Goal: Task Accomplishment & Management: Manage account settings

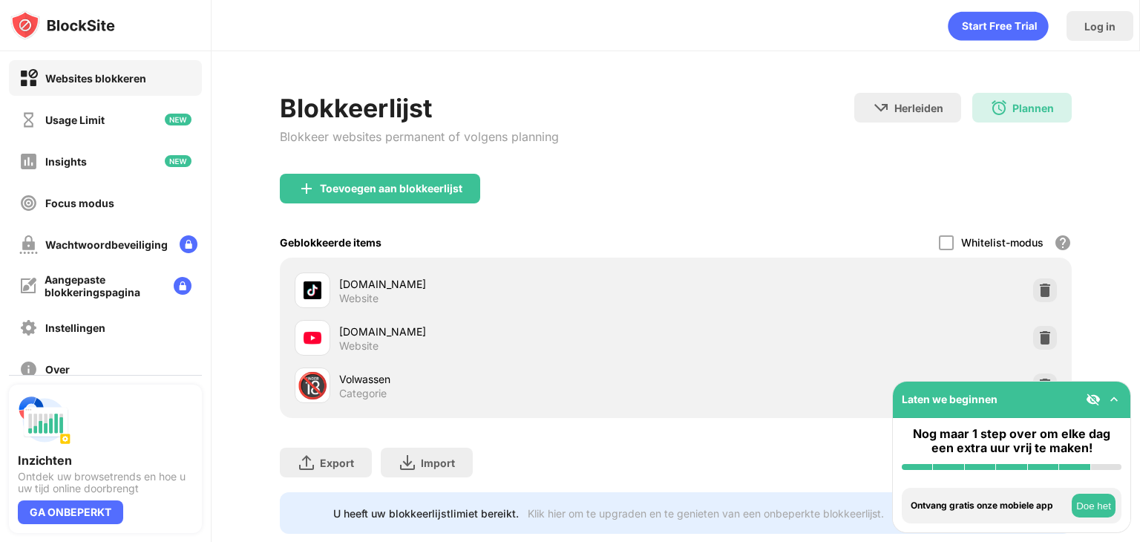
scroll to position [44, 0]
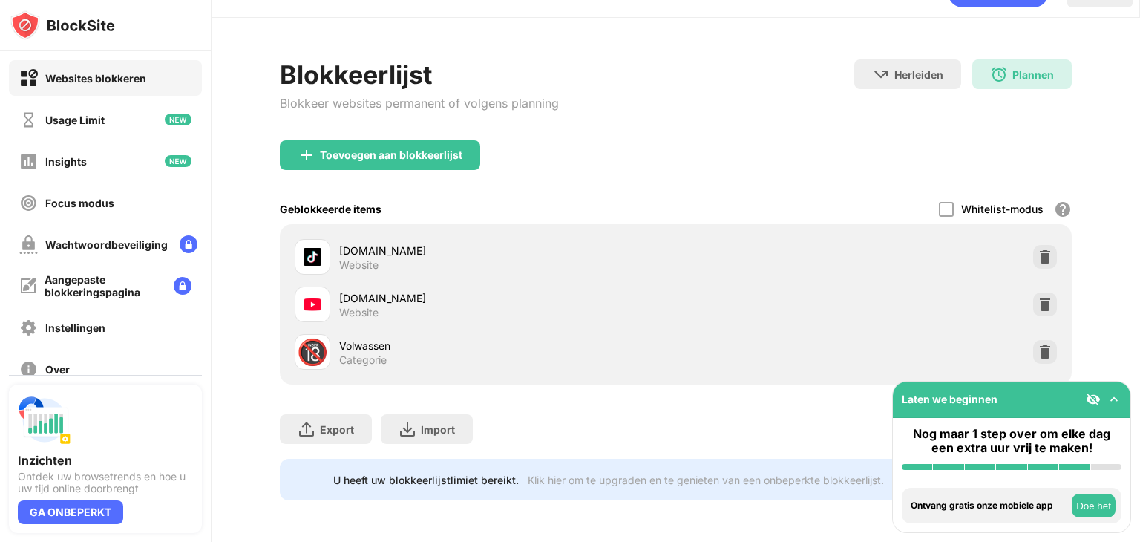
click at [436, 290] on div "[DOMAIN_NAME]" at bounding box center [507, 298] width 336 height 16
click at [1116, 398] on img at bounding box center [1113, 399] width 15 height 15
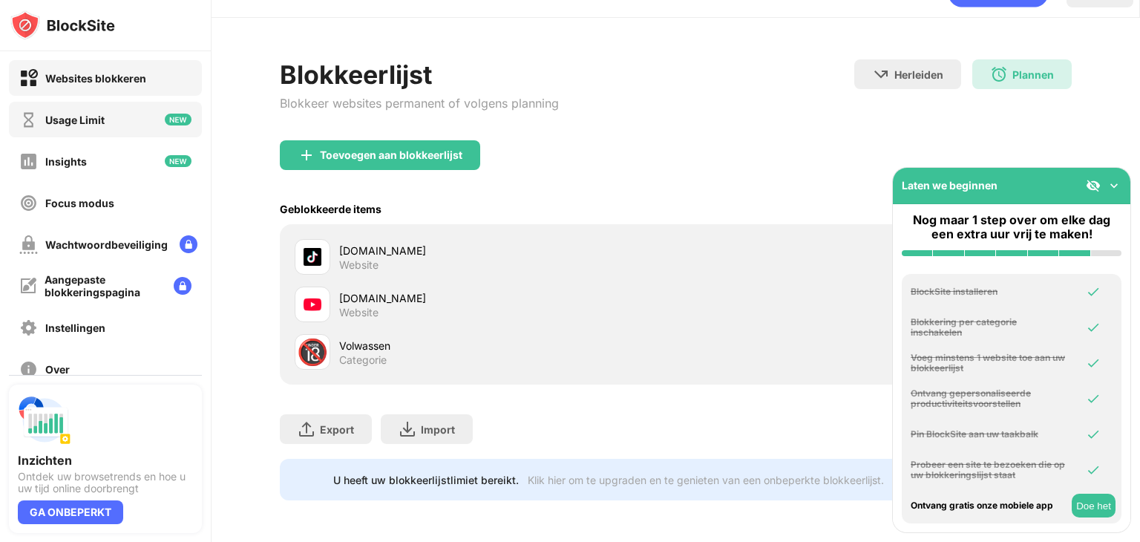
click at [84, 116] on div "Usage Limit" at bounding box center [74, 120] width 59 height 13
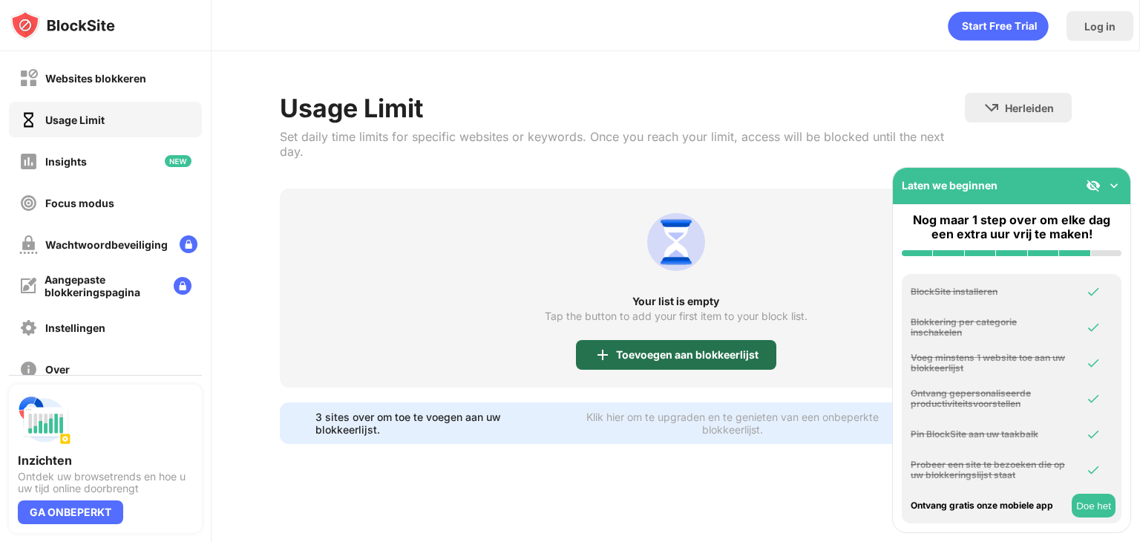
click at [641, 352] on div "Toevoegen aan blokkeerlijst" at bounding box center [687, 355] width 142 height 12
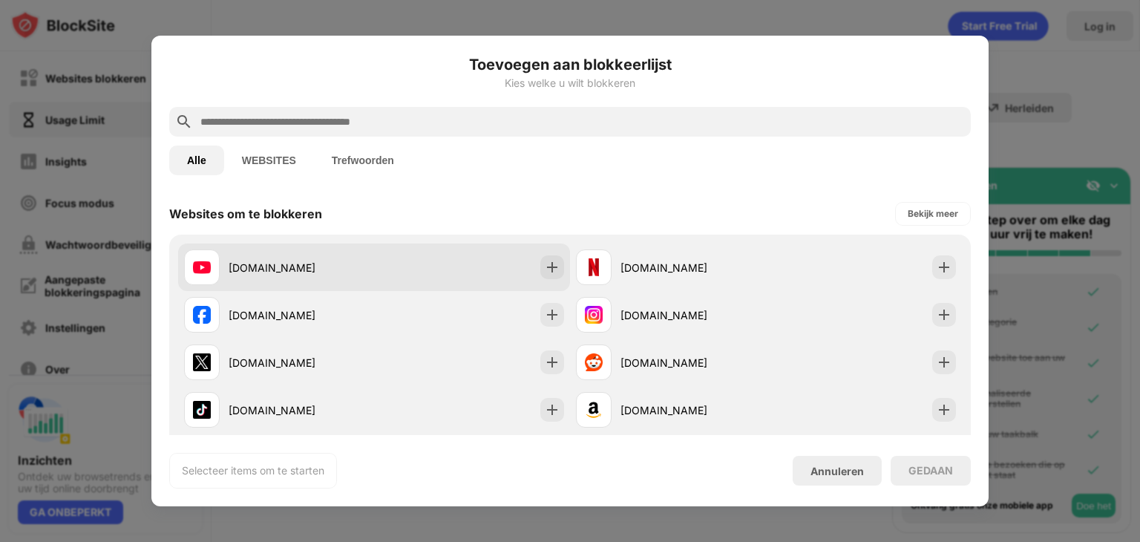
click at [263, 260] on div "[DOMAIN_NAME]" at bounding box center [301, 268] width 145 height 16
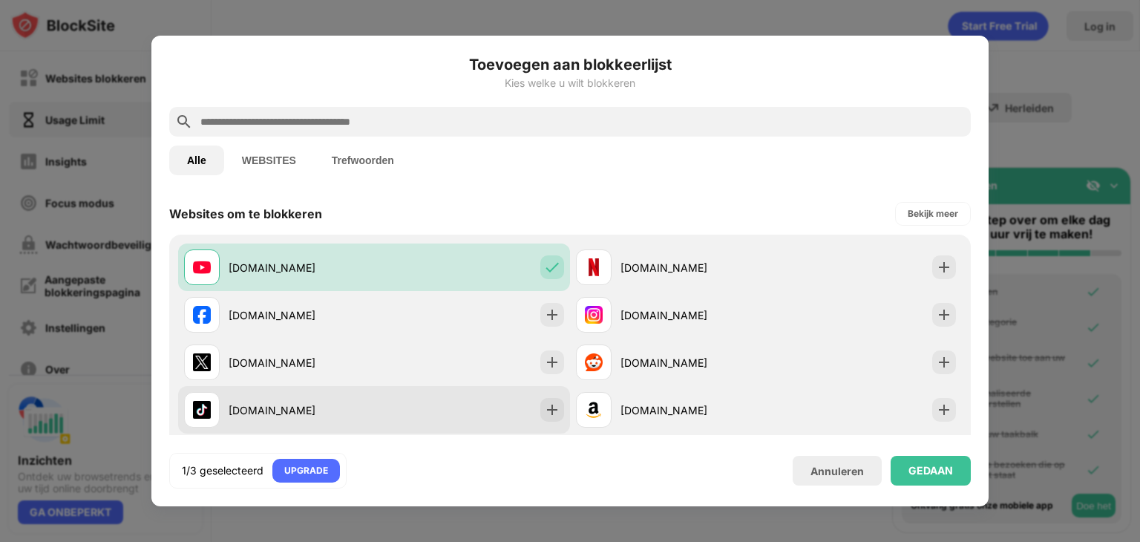
click at [297, 411] on div "[DOMAIN_NAME]" at bounding box center [301, 410] width 145 height 16
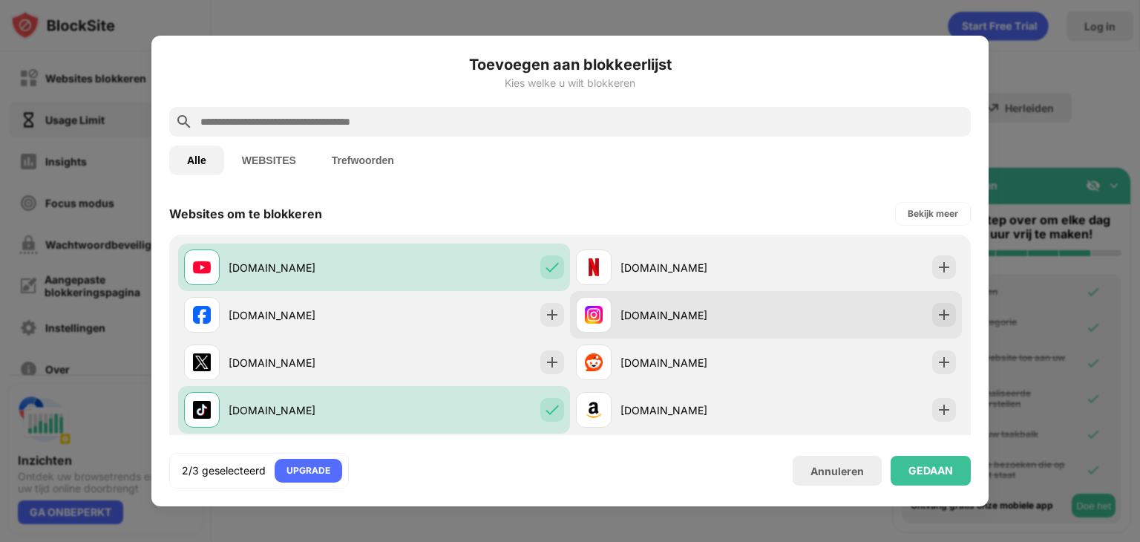
click at [669, 327] on div "[DOMAIN_NAME]" at bounding box center [671, 315] width 190 height 36
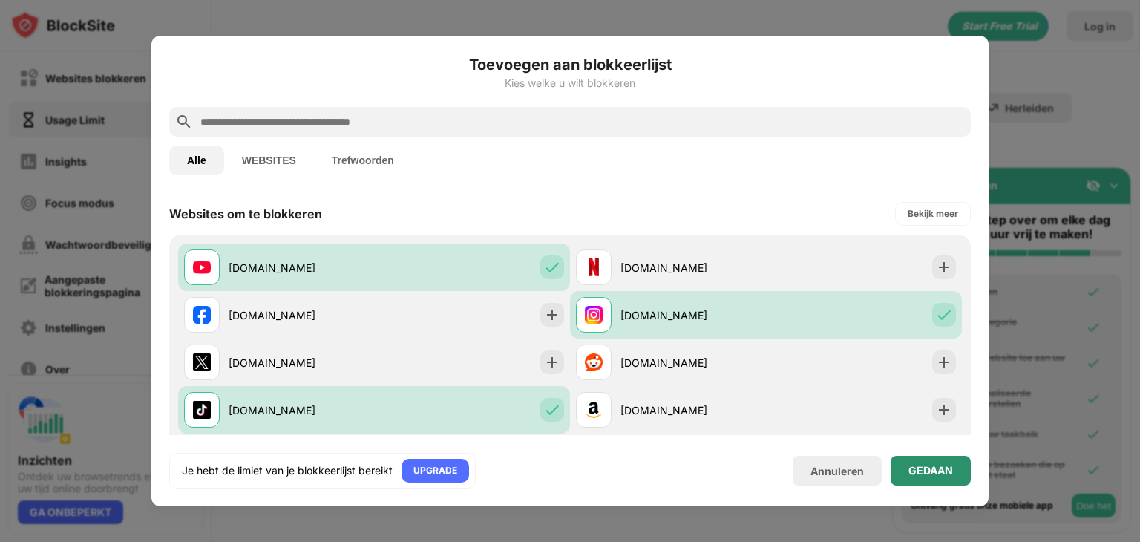
click at [926, 473] on div "GEDAAN" at bounding box center [930, 470] width 45 height 12
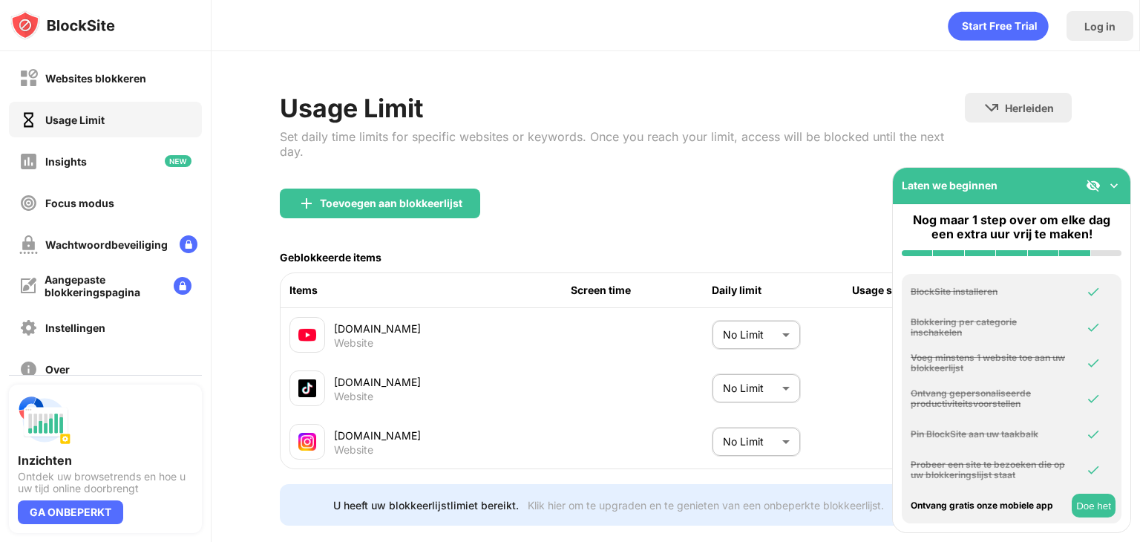
scroll to position [41, 0]
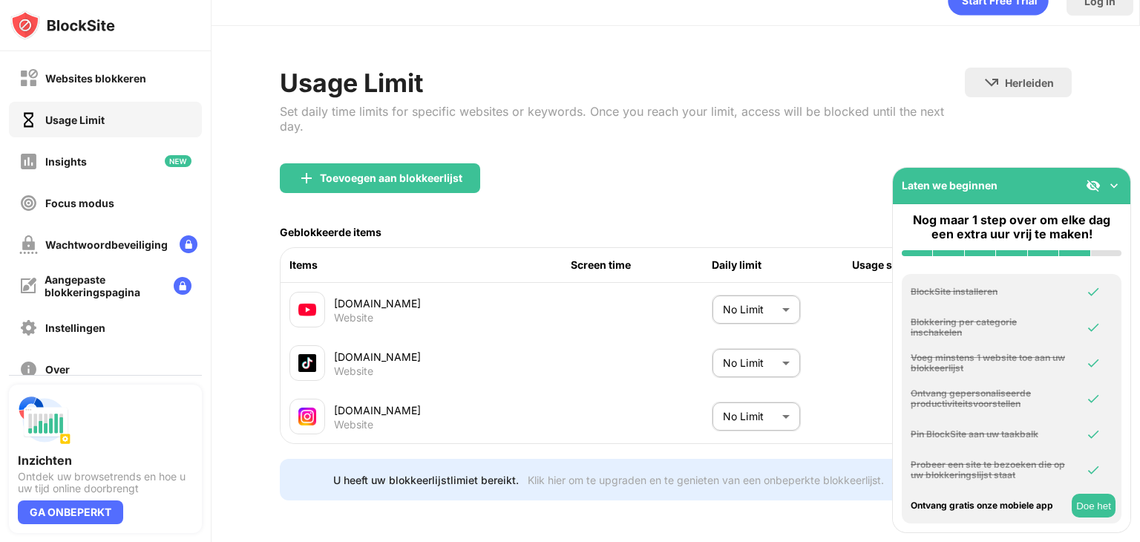
click at [760, 294] on body "Websites blokkeren Usage Limit Insights Focus modus Wachtwoordbeveiliging Aange…" at bounding box center [570, 271] width 1140 height 542
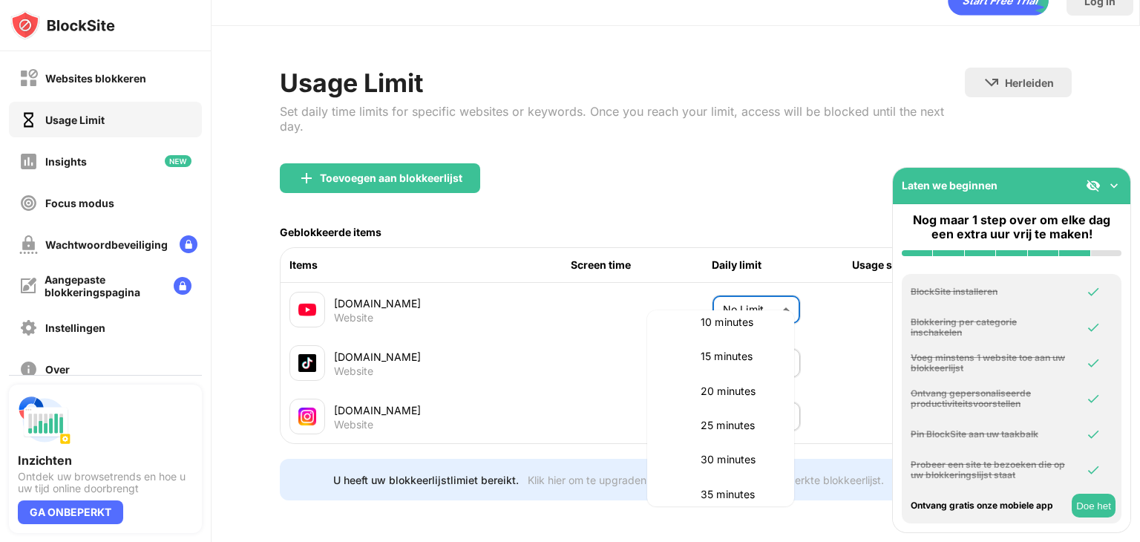
scroll to position [92, 0]
click at [739, 385] on p "20 minutes" at bounding box center [738, 388] width 76 height 16
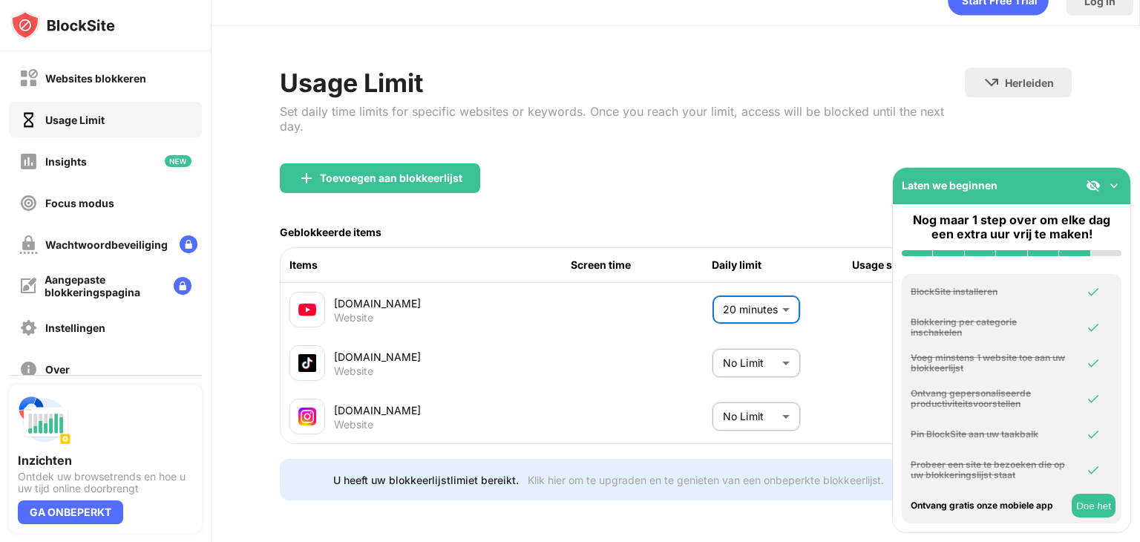
click at [761, 281] on body "Websites blokkeren Usage Limit Insights Focus modus Wachtwoordbeveiliging Aange…" at bounding box center [570, 271] width 1140 height 542
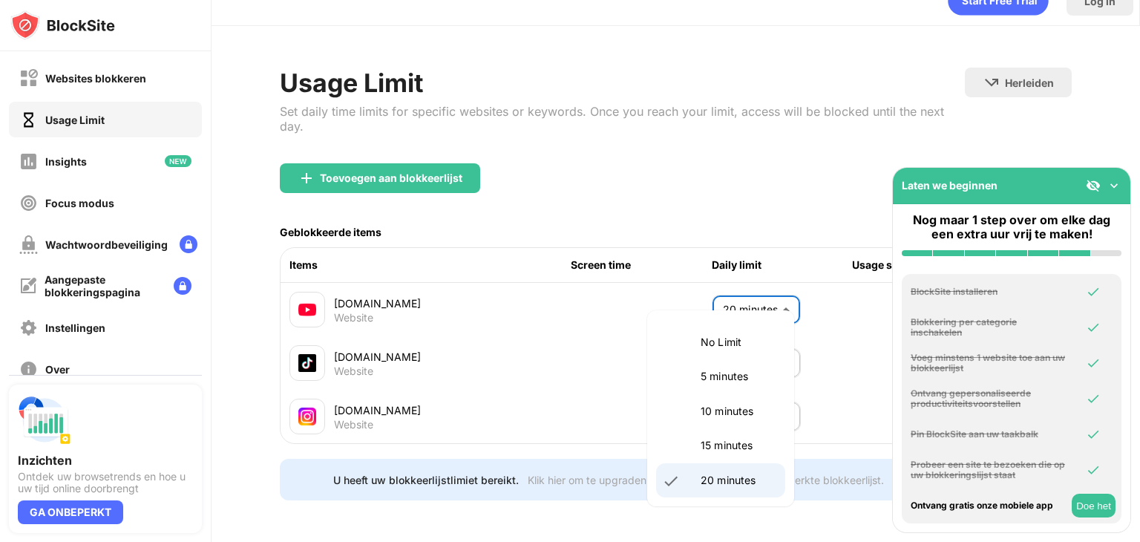
click at [717, 452] on p "15 minutes" at bounding box center [738, 445] width 76 height 16
type input "**"
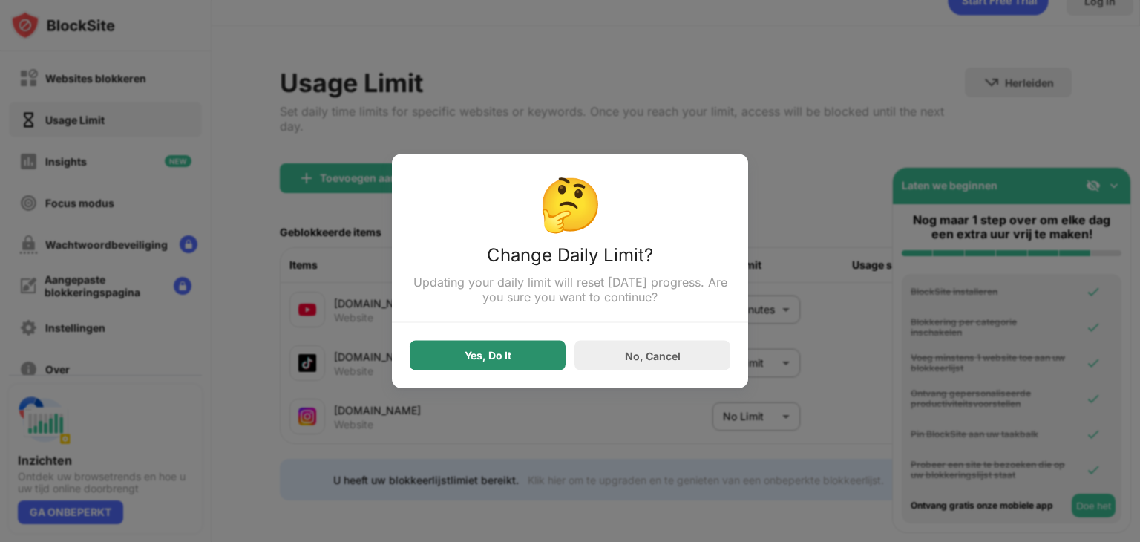
click at [555, 351] on div "Yes, Do It" at bounding box center [488, 356] width 156 height 30
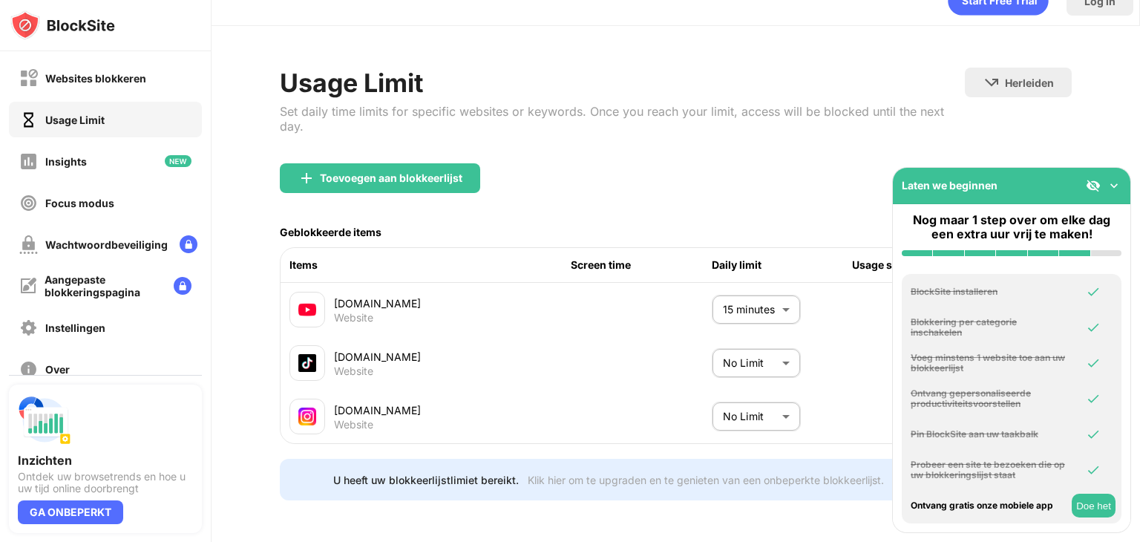
click at [755, 345] on body "Websites blokkeren Usage Limit Insights Focus modus Wachtwoordbeveiliging Aange…" at bounding box center [570, 271] width 1140 height 542
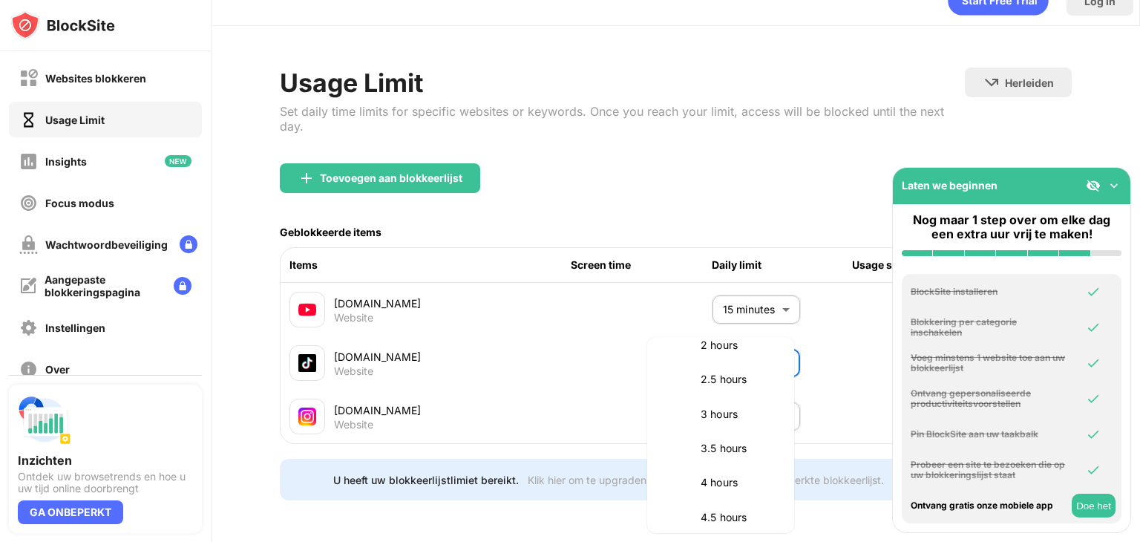
scroll to position [0, 0]
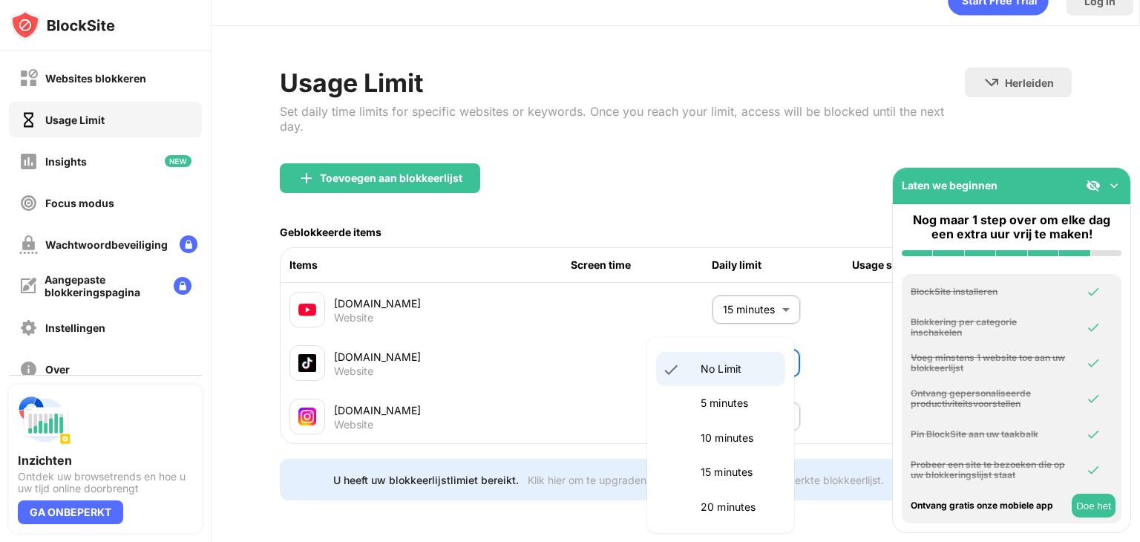
click at [749, 404] on p "5 minutes" at bounding box center [738, 403] width 76 height 16
type input "*"
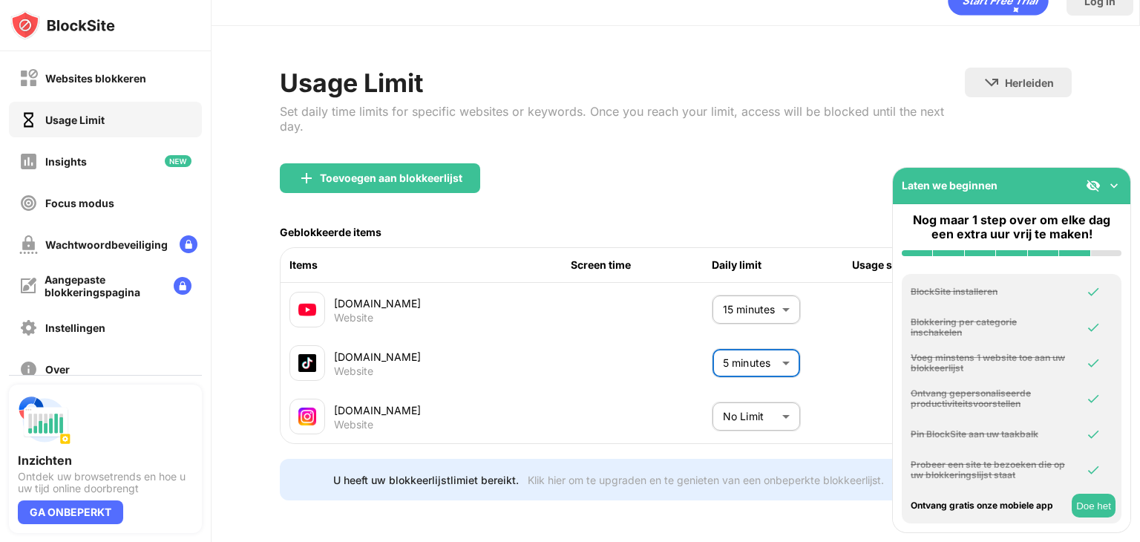
click at [764, 399] on body "Websites blokkeren Usage Limit Insights Focus modus Wachtwoordbeveiliging Aange…" at bounding box center [570, 271] width 1140 height 542
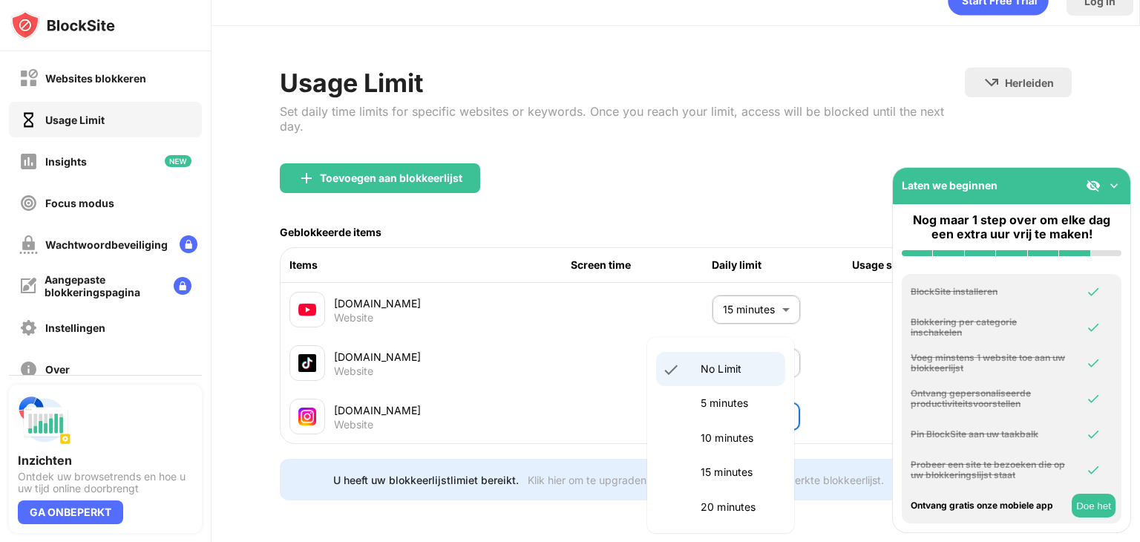
click at [721, 407] on p "5 minutes" at bounding box center [738, 403] width 76 height 16
type input "*"
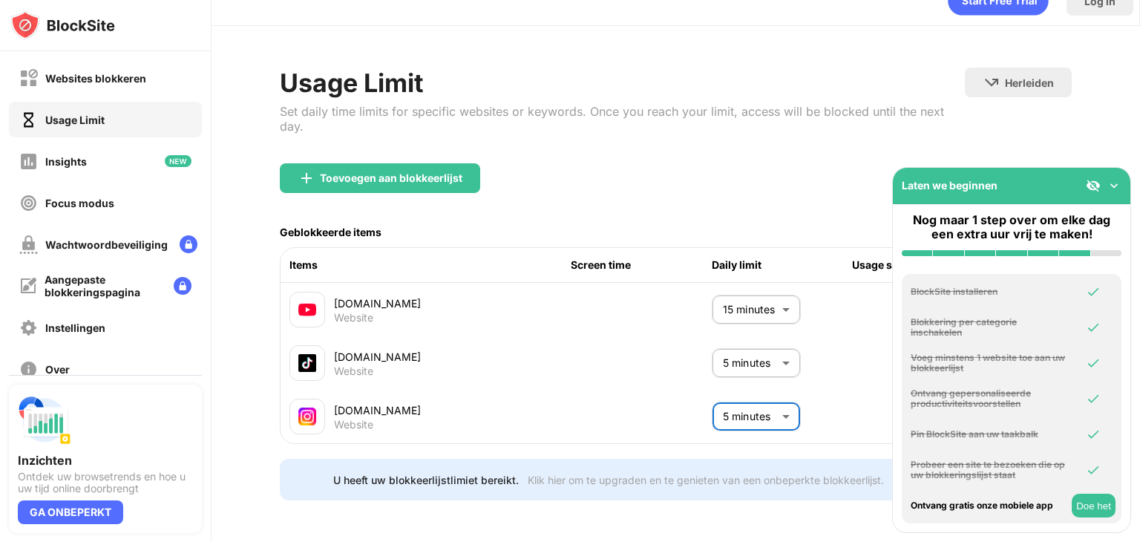
click at [1113, 182] on img at bounding box center [1113, 185] width 15 height 15
